Goal: Find specific page/section: Find specific page/section

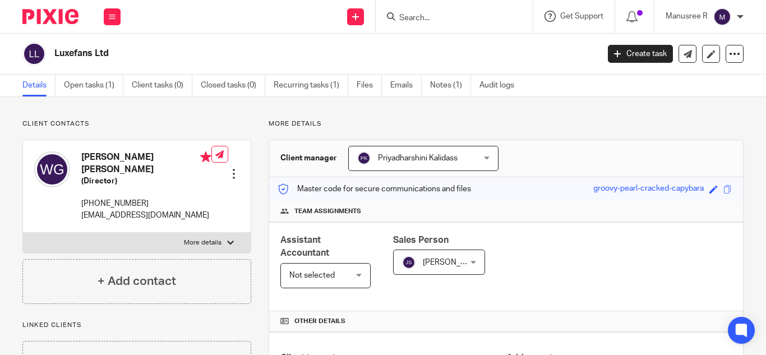
scroll to position [280, 0]
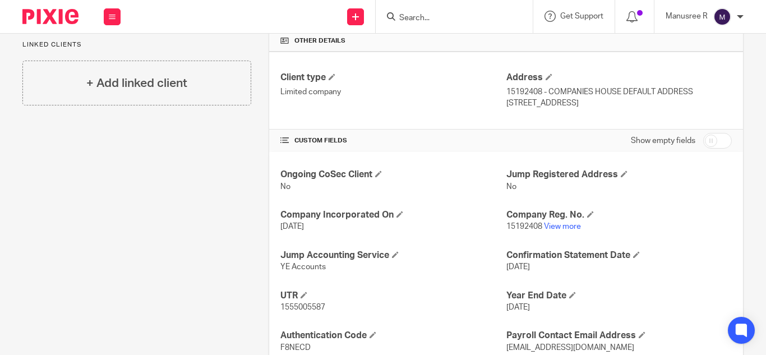
click at [443, 25] on div at bounding box center [454, 16] width 157 height 33
click at [444, 20] on input "Search" at bounding box center [448, 18] width 101 height 10
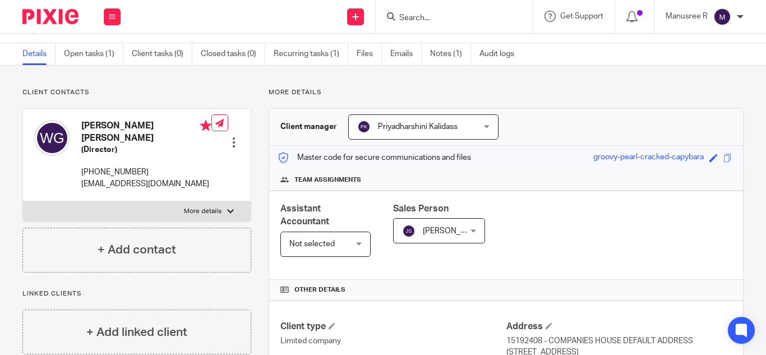
scroll to position [0, 0]
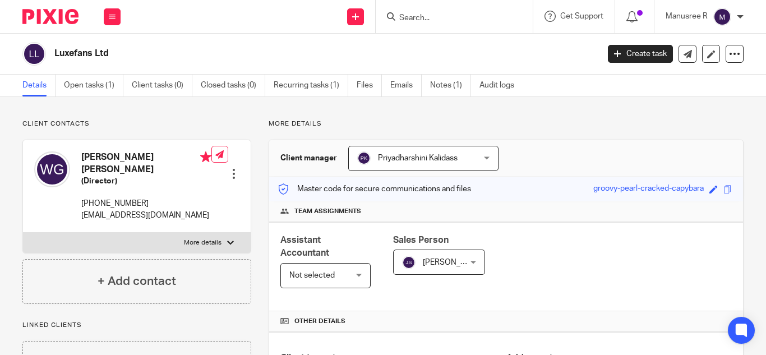
click at [428, 13] on input "Search" at bounding box center [448, 18] width 101 height 10
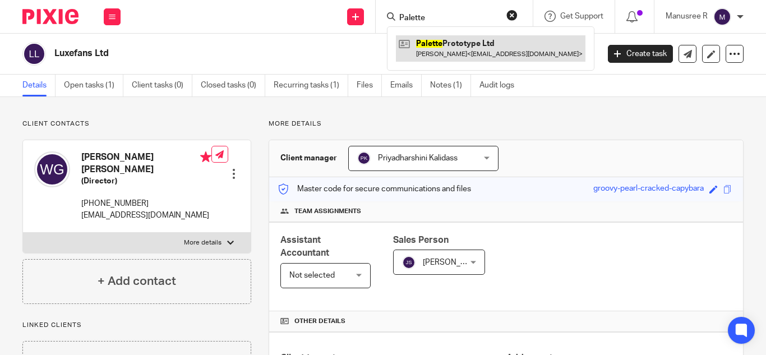
type input "Palette"
click at [454, 46] on link at bounding box center [491, 48] width 190 height 26
